Goal: Task Accomplishment & Management: Manage account settings

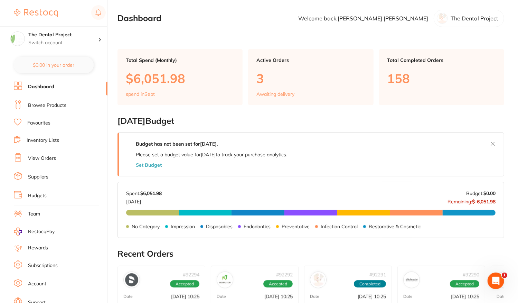
click at [39, 157] on link "View Orders" at bounding box center [42, 158] width 28 height 7
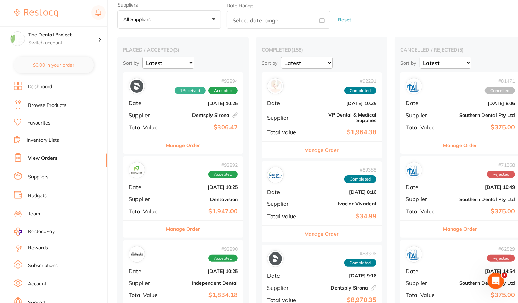
scroll to position [69, 0]
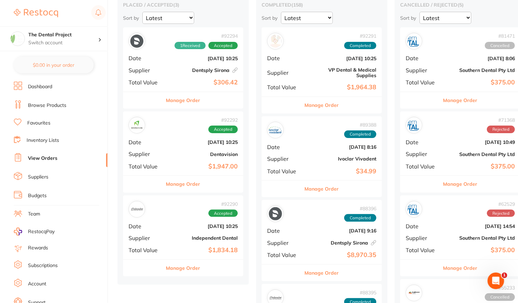
click at [185, 145] on div "# 92292 Accepted Date [DATE] 10:25 Supplier Dentavision Total Value $1,947.00" at bounding box center [183, 143] width 120 height 64
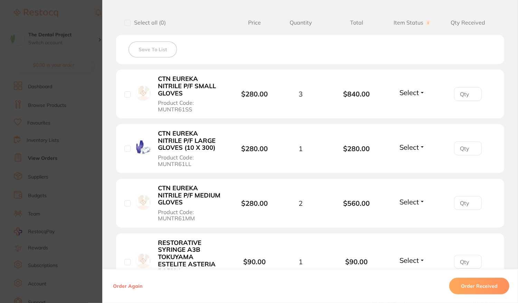
scroll to position [207, 0]
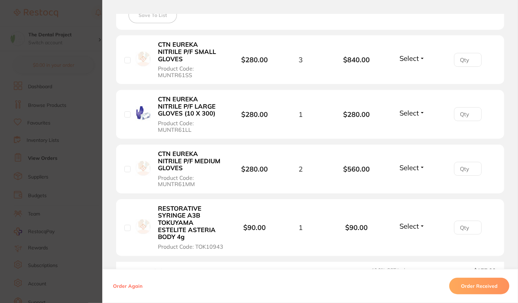
click at [480, 289] on button "Order Received" at bounding box center [479, 286] width 60 height 17
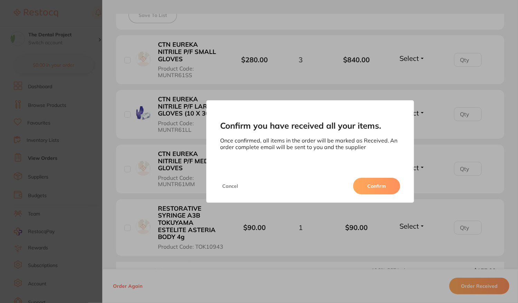
click at [369, 193] on button "Confirm" at bounding box center [376, 186] width 47 height 17
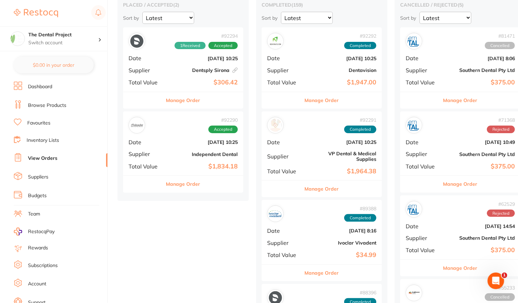
scroll to position [35, 0]
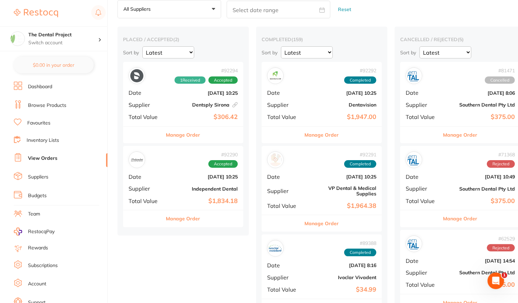
click at [35, 142] on link "Inventory Lists" at bounding box center [43, 140] width 32 height 7
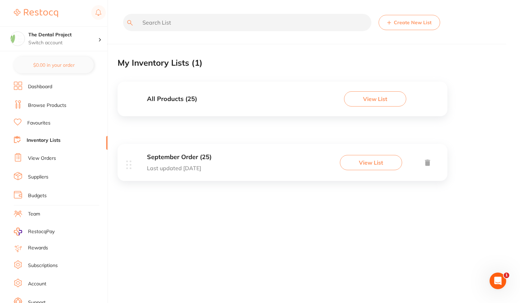
click at [373, 166] on button "View List" at bounding box center [371, 162] width 62 height 15
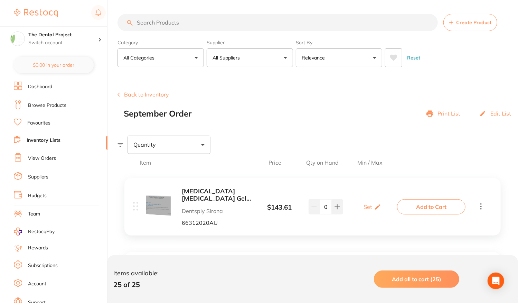
click at [448, 114] on p "Print List" at bounding box center [449, 113] width 23 height 6
click at [436, 114] on div "Print List" at bounding box center [444, 114] width 34 height 10
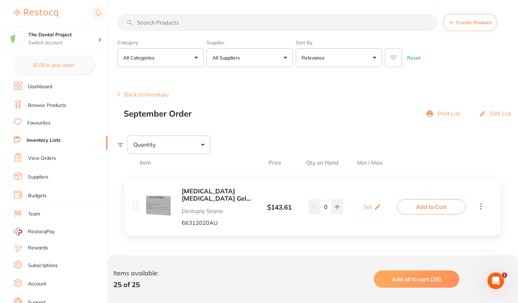
click at [433, 115] on icon at bounding box center [430, 113] width 7 height 7
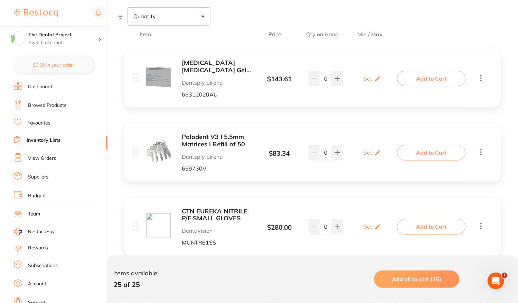
scroll to position [104, 0]
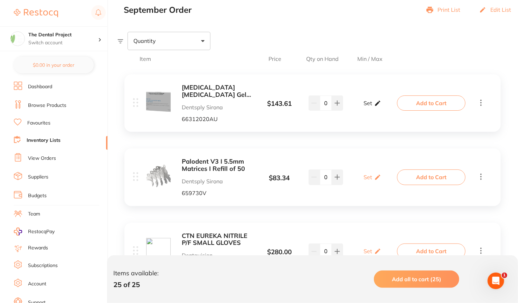
click at [372, 94] on div "Set Set Min / Max" at bounding box center [373, 102] width 18 height 17
click at [385, 106] on input "0" at bounding box center [383, 106] width 14 height 11
type input "8"
click at [365, 108] on input "0" at bounding box center [363, 106] width 14 height 11
type input "1"
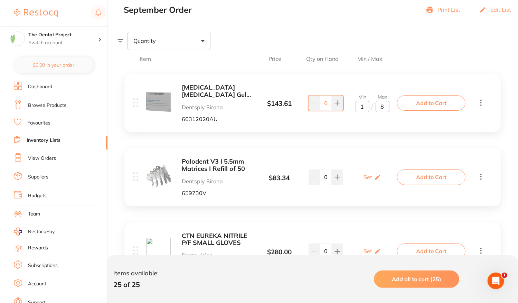
click at [443, 76] on div "[MEDICAL_DATA] [MEDICAL_DATA] Gel [MEDICAL_DATA] 25 mg/g, [MEDICAL_DATA] 25mg/g…" at bounding box center [312, 102] width 376 height 57
click at [333, 104] on button at bounding box center [337, 102] width 11 height 15
click at [405, 60] on span at bounding box center [437, 59] width 80 height 6
click at [450, 4] on div "Back to Inventory September Order Print List Edit List" at bounding box center [318, 1] width 401 height 27
click at [448, 7] on p "Print List" at bounding box center [449, 10] width 23 height 6
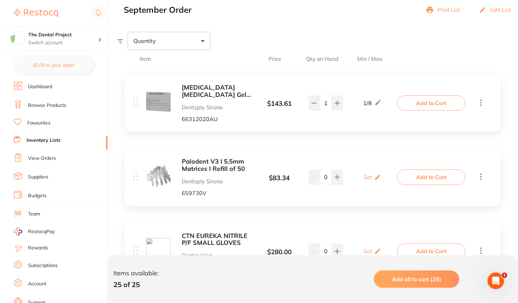
click at [427, 11] on div "September Order Print List Edit List" at bounding box center [321, 10] width 394 height 10
click at [433, 9] on icon at bounding box center [430, 10] width 7 height 6
click at [337, 101] on icon at bounding box center [337, 103] width 4 height 4
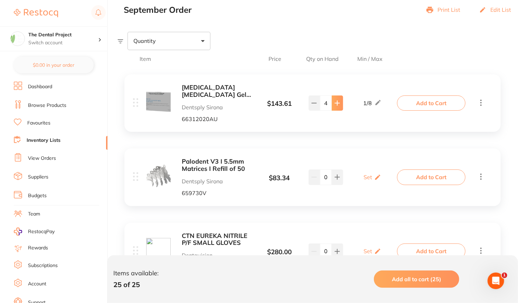
click at [337, 101] on icon at bounding box center [337, 103] width 4 height 4
type input "7"
click at [380, 103] on icon at bounding box center [378, 102] width 7 height 7
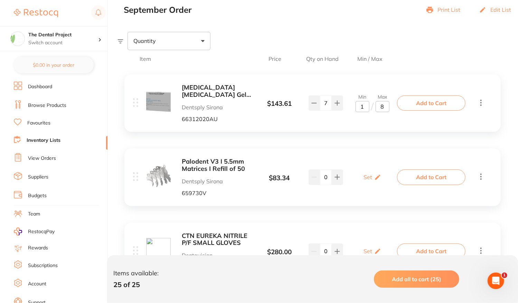
drag, startPoint x: 385, startPoint y: 109, endPoint x: 362, endPoint y: 105, distance: 23.5
click at [362, 105] on div "Min 1 / Max 8" at bounding box center [373, 103] width 34 height 18
type input "0"
click at [364, 103] on input "1" at bounding box center [363, 106] width 14 height 11
type input "0"
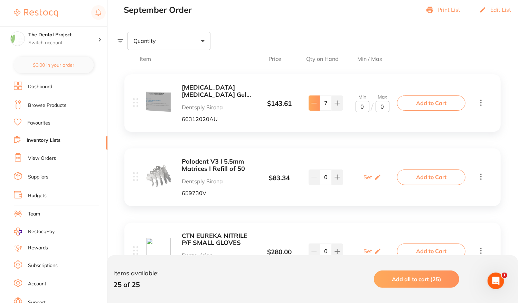
click at [318, 104] on button at bounding box center [314, 102] width 11 height 15
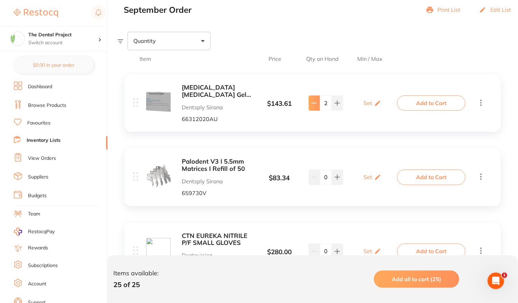
click at [318, 104] on button at bounding box center [314, 102] width 11 height 15
type input "0"
click at [436, 13] on div "Print List" at bounding box center [444, 10] width 34 height 10
click at [32, 155] on link "View Orders" at bounding box center [42, 158] width 28 height 7
